Goal: Communication & Community: Answer question/provide support

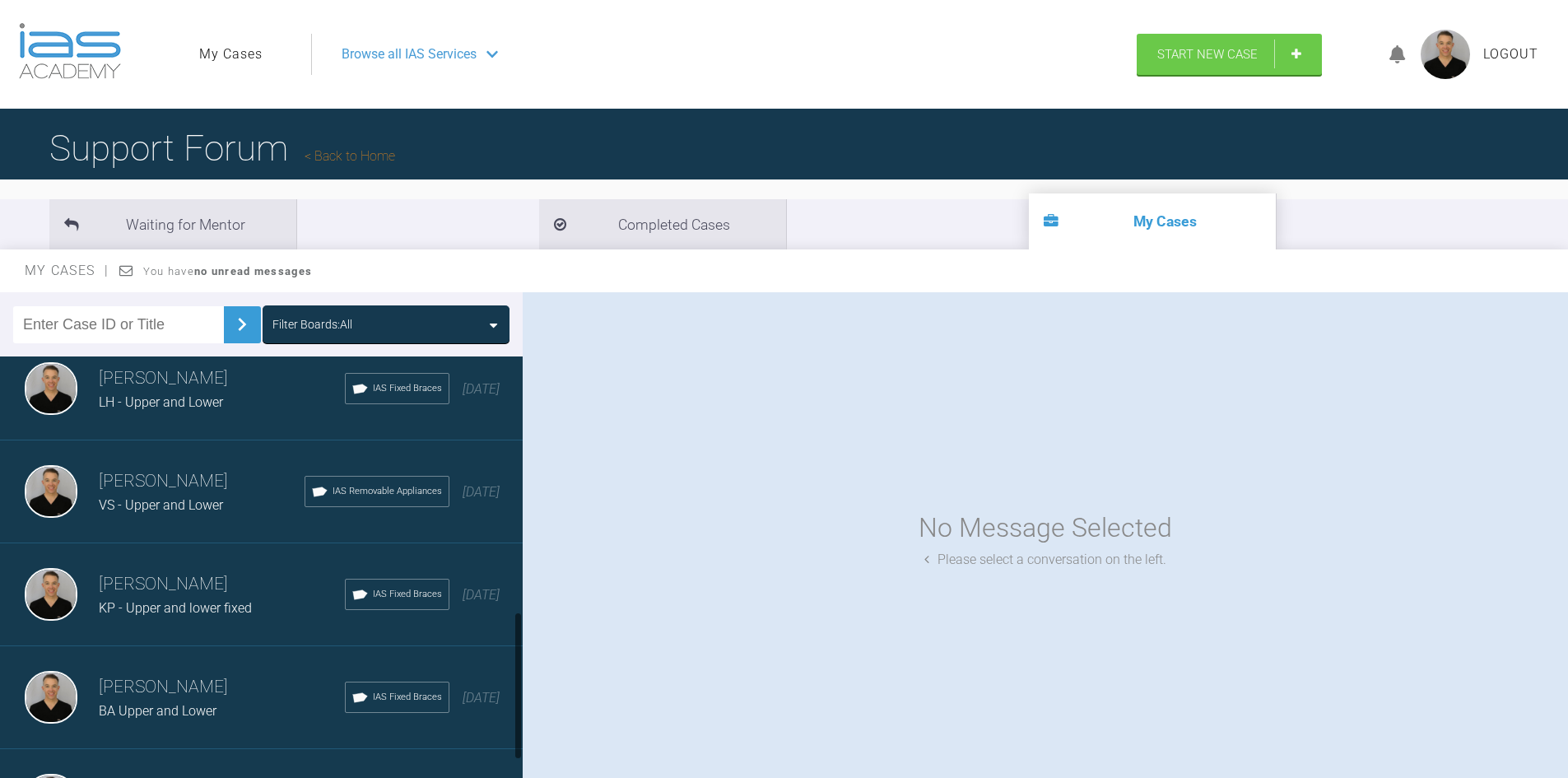
scroll to position [740, 0]
click at [172, 622] on div "[PERSON_NAME] BA Upper and [GEOGRAPHIC_DATA] Fixed Braces [DATE]" at bounding box center [268, 592] width 536 height 103
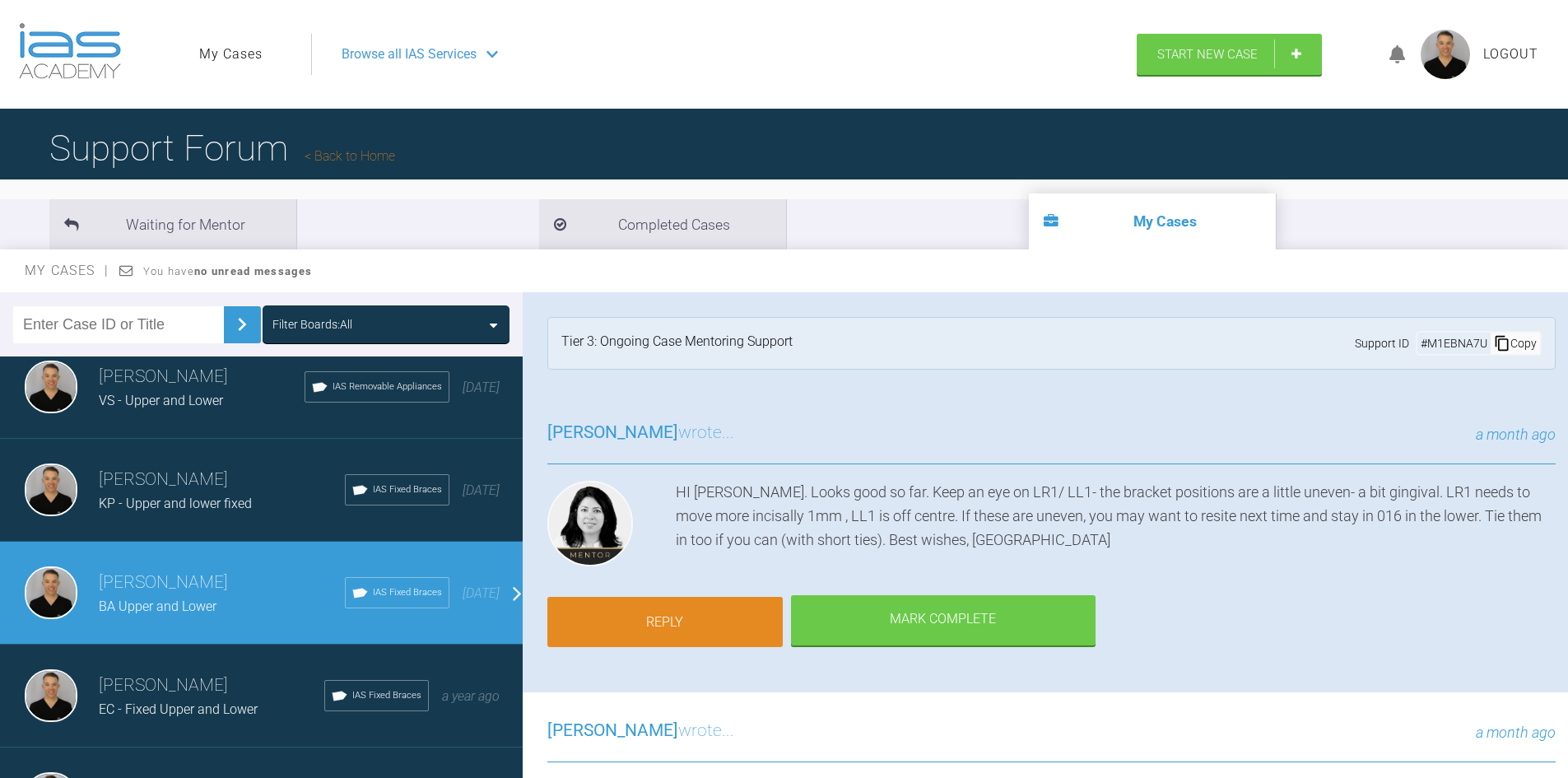
click at [710, 618] on link "Reply" at bounding box center [665, 622] width 235 height 51
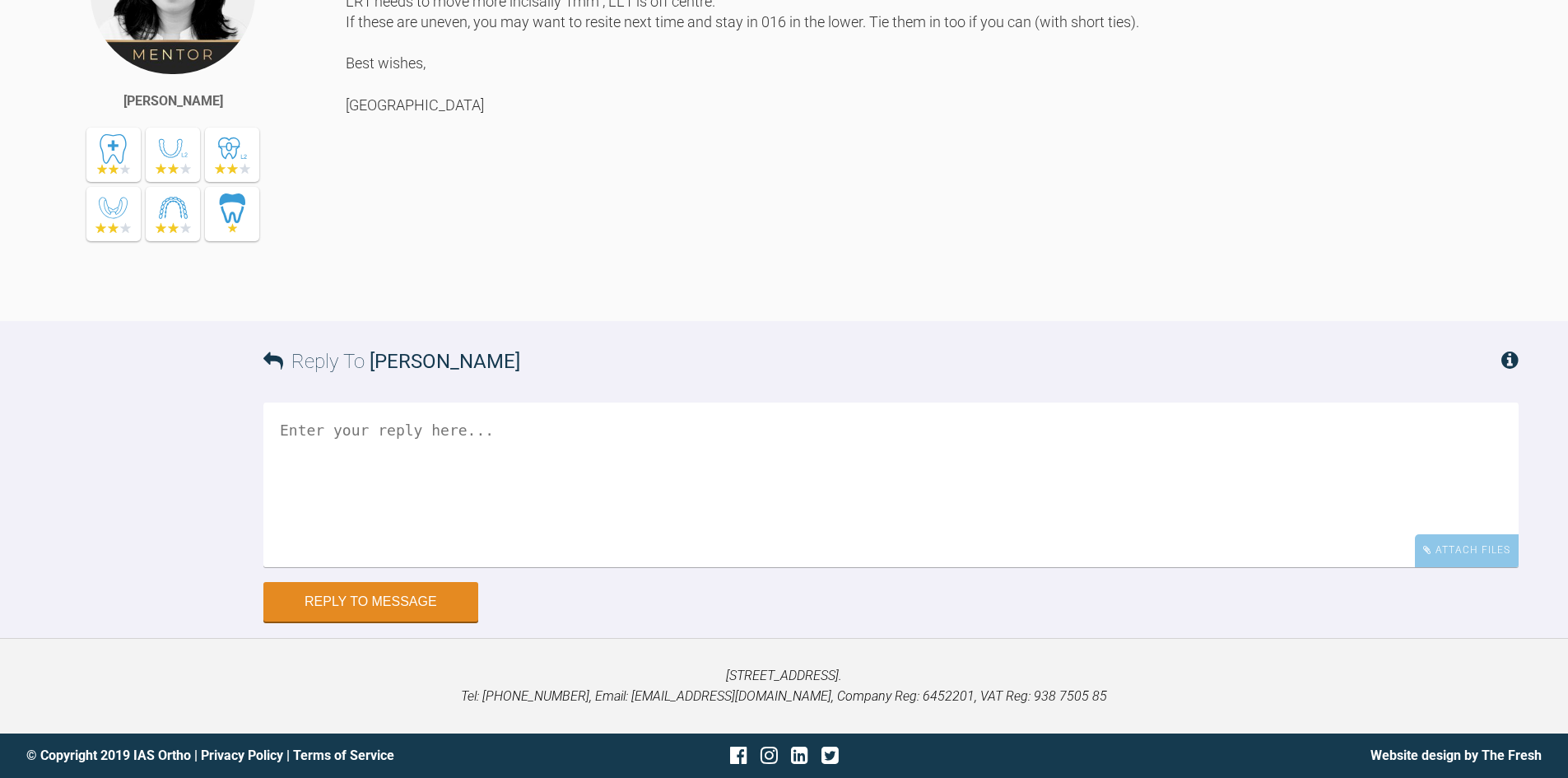
scroll to position [6708, 0]
click at [445, 447] on textarea at bounding box center [891, 484] width 1255 height 165
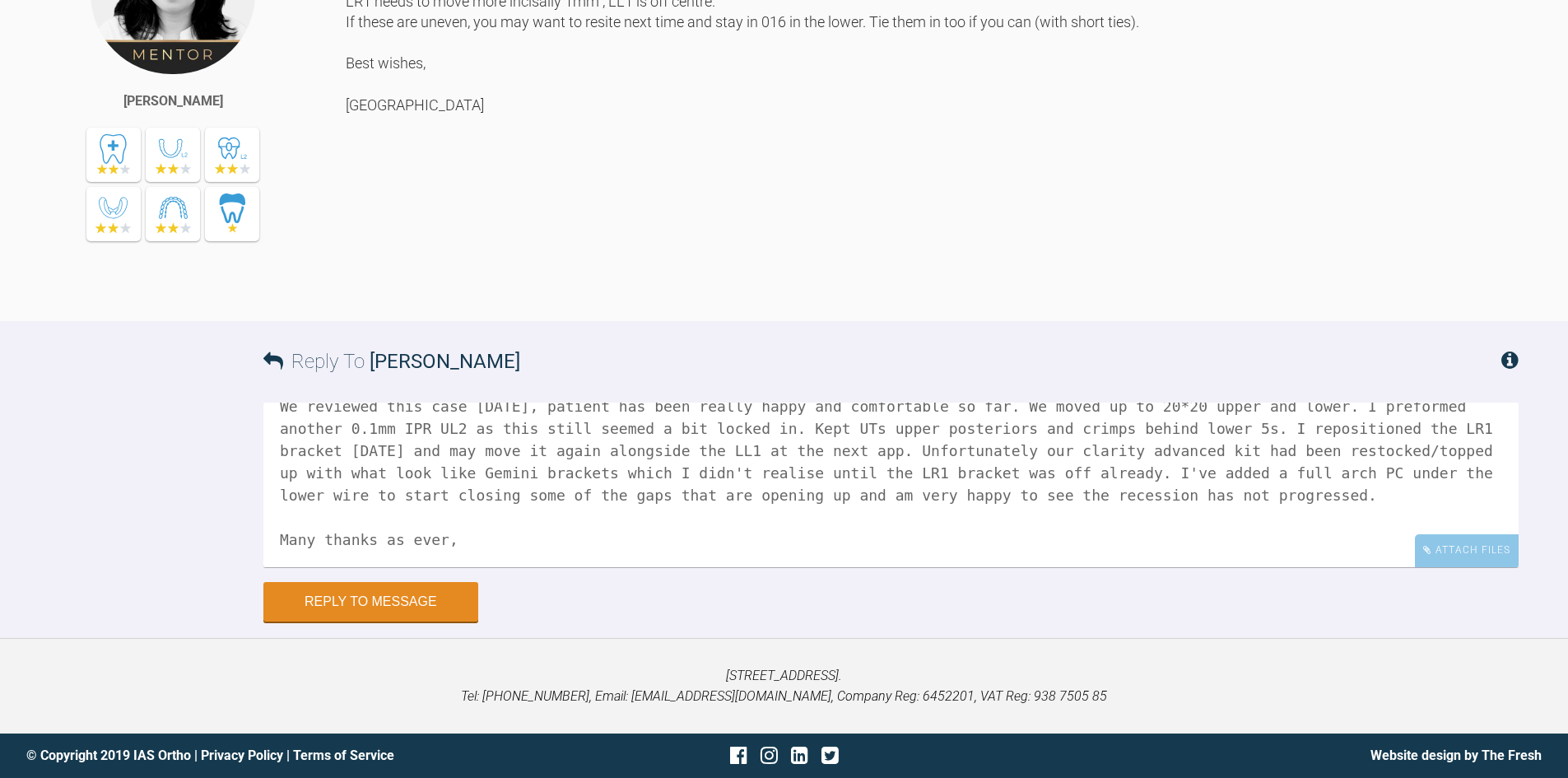
scroll to position [94, 0]
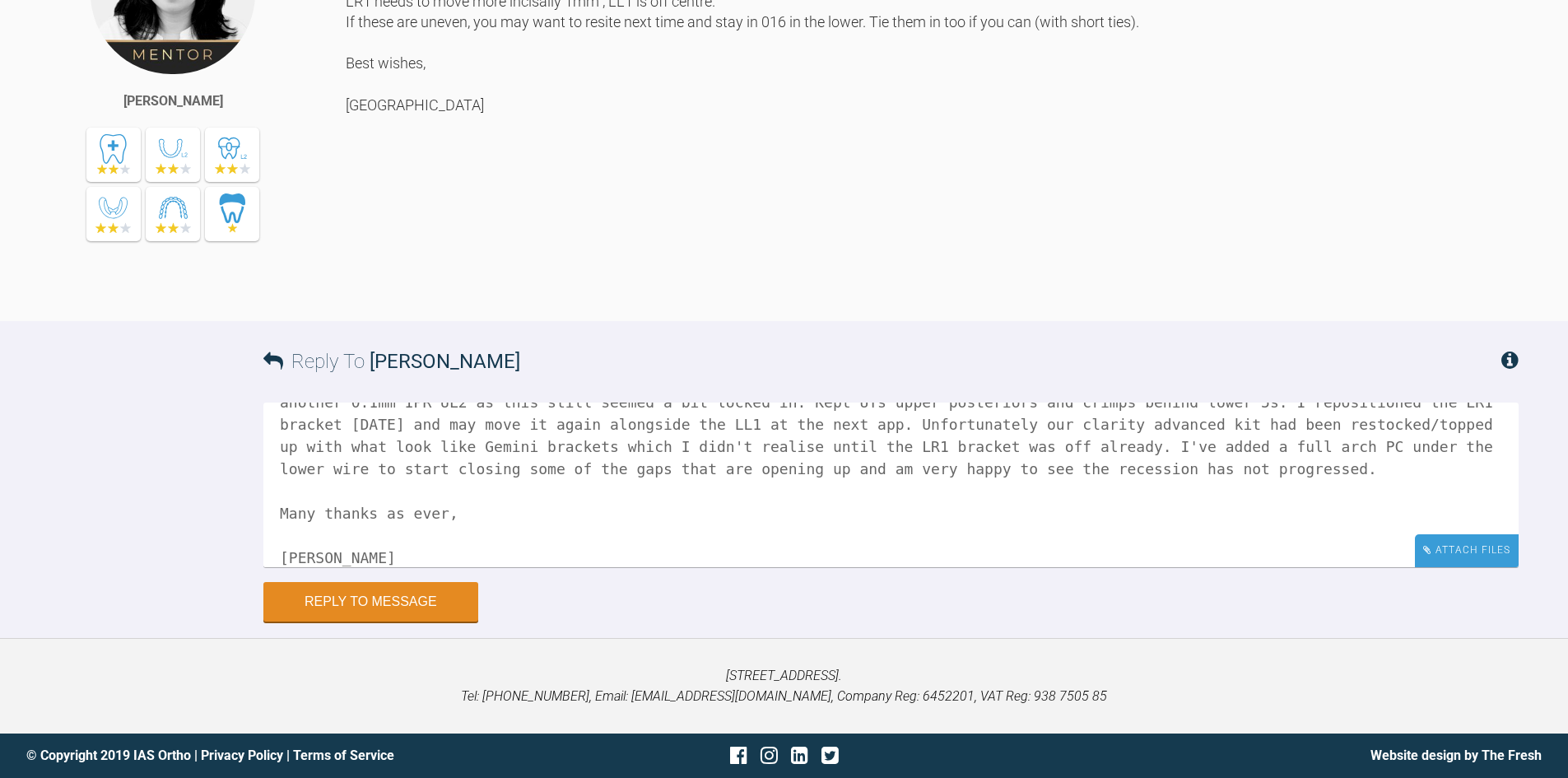
type textarea "Hi Hooria, We reviewed this case [DATE], patient has been really happy and comf…"
click at [1482, 550] on div "Attach Files" at bounding box center [1467, 550] width 104 height 32
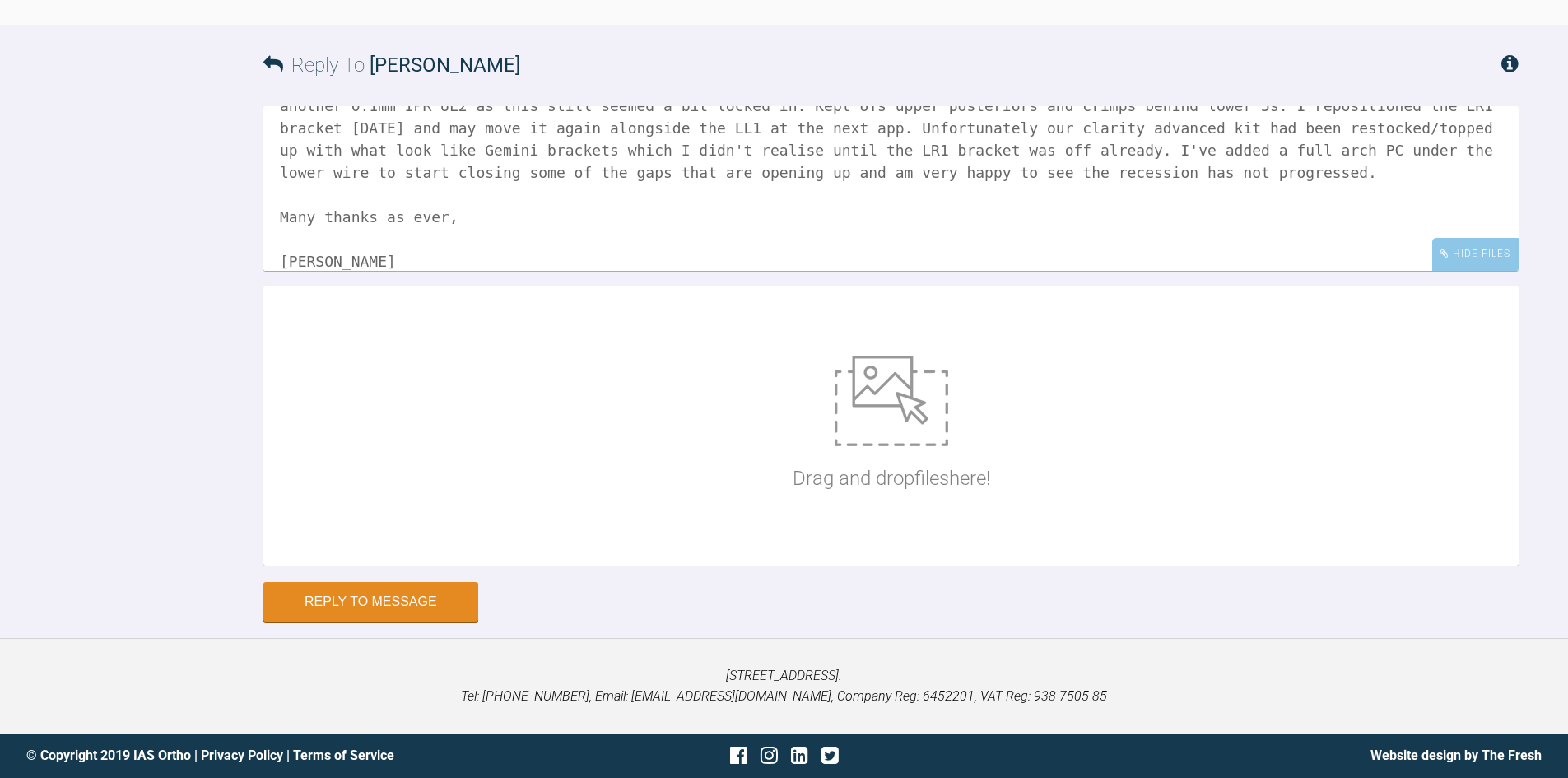
scroll to position [7005, 0]
click at [620, 502] on div "Drag and drop files here!" at bounding box center [891, 426] width 1255 height 280
type input "C:\fakepath\IMG_6556.JPG"
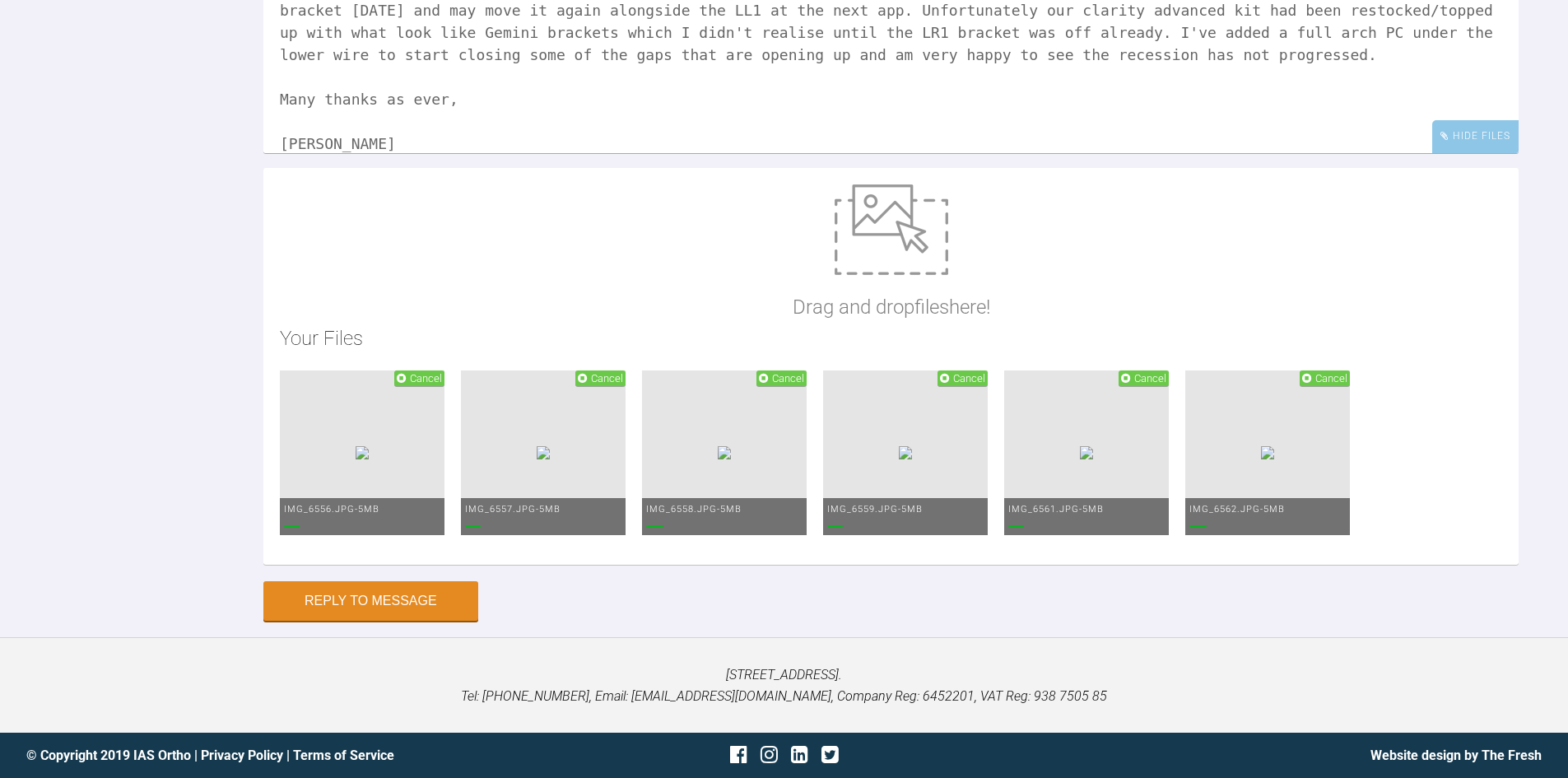
scroll to position [7300, 0]
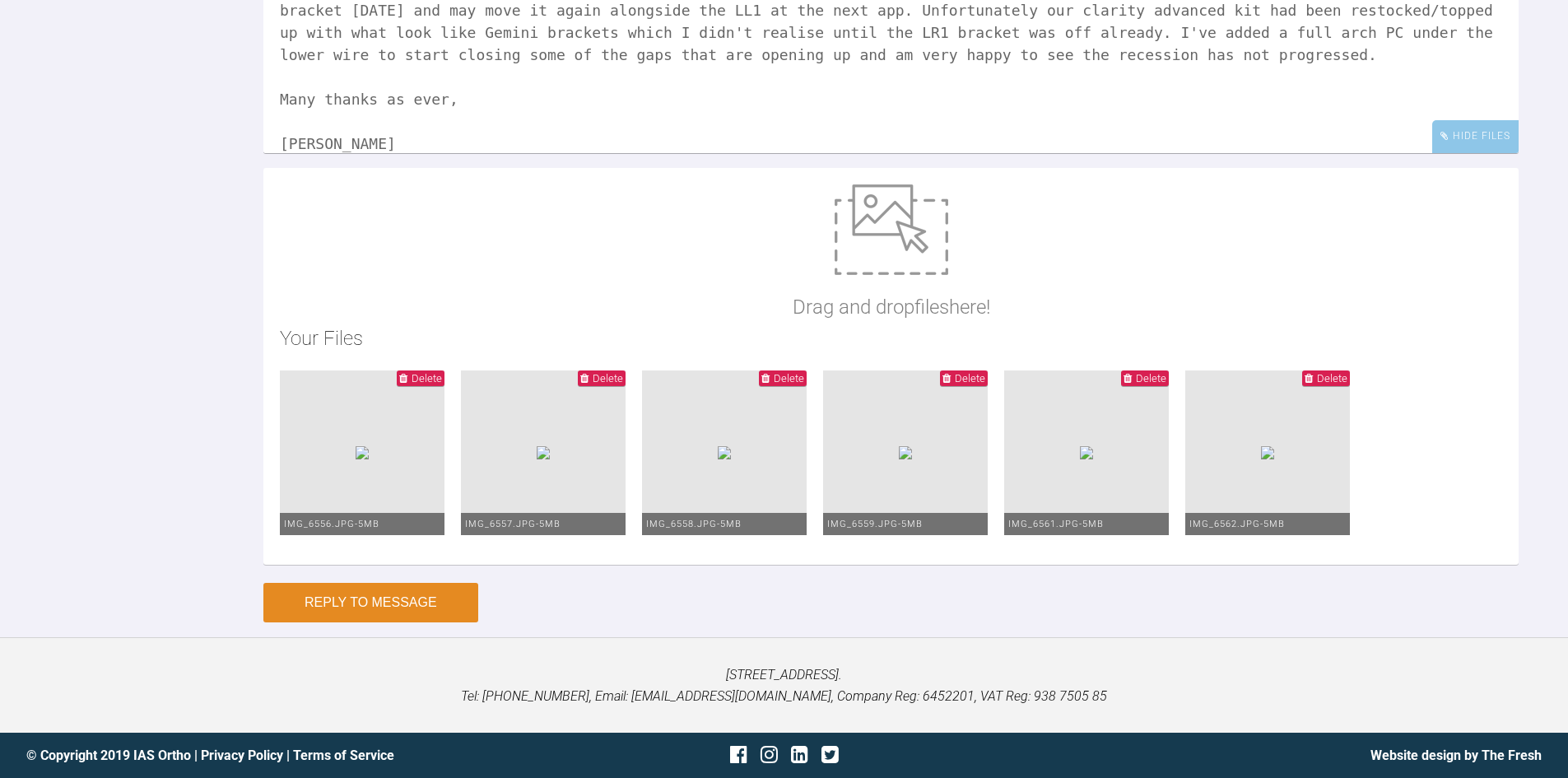
click at [412, 597] on button "Reply to Message" at bounding box center [371, 602] width 215 height 39
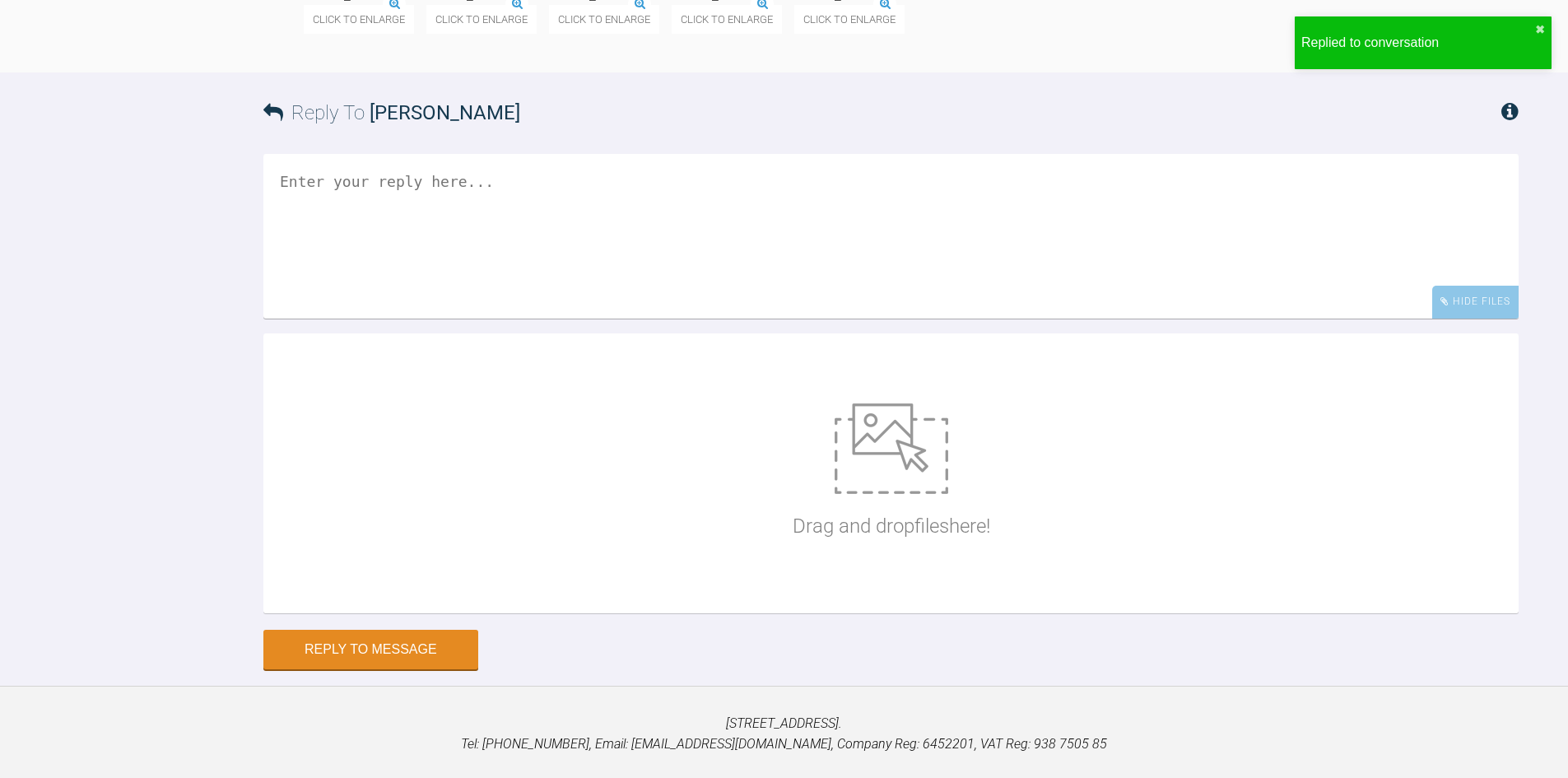
scroll to position [5859, 0]
